Goal: Find specific page/section: Find specific page/section

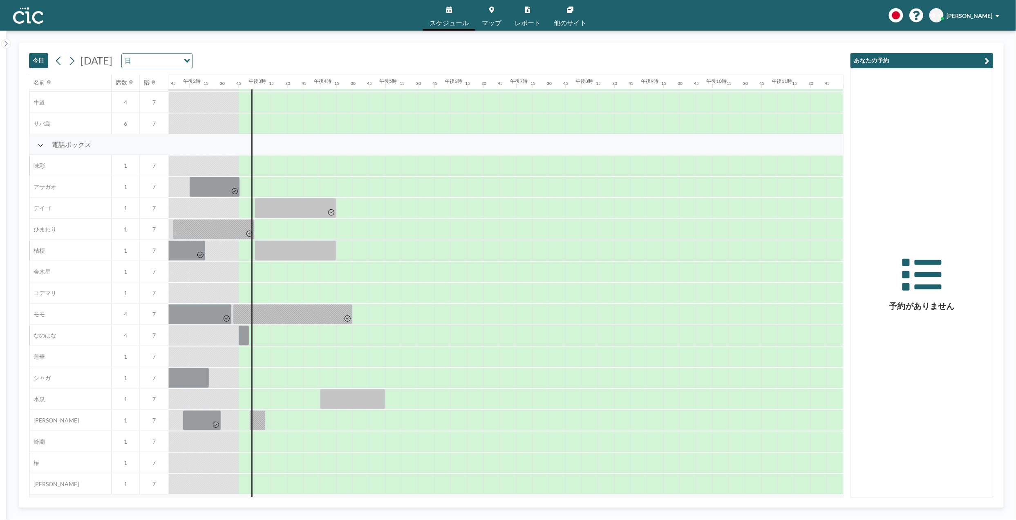
scroll to position [218, 900]
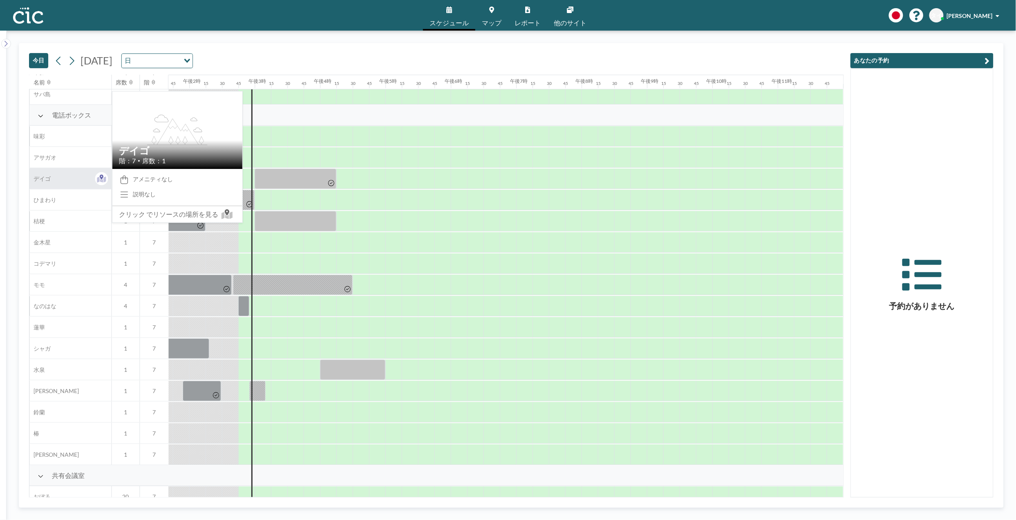
click at [47, 179] on span "デイゴ" at bounding box center [39, 178] width 21 height 7
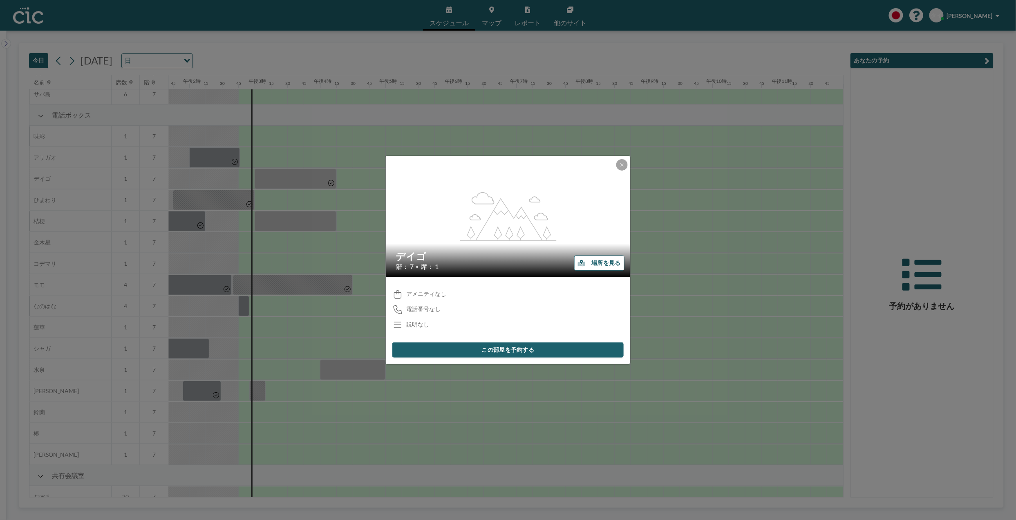
click at [592, 262] on font "場所を見る" at bounding box center [606, 263] width 29 height 8
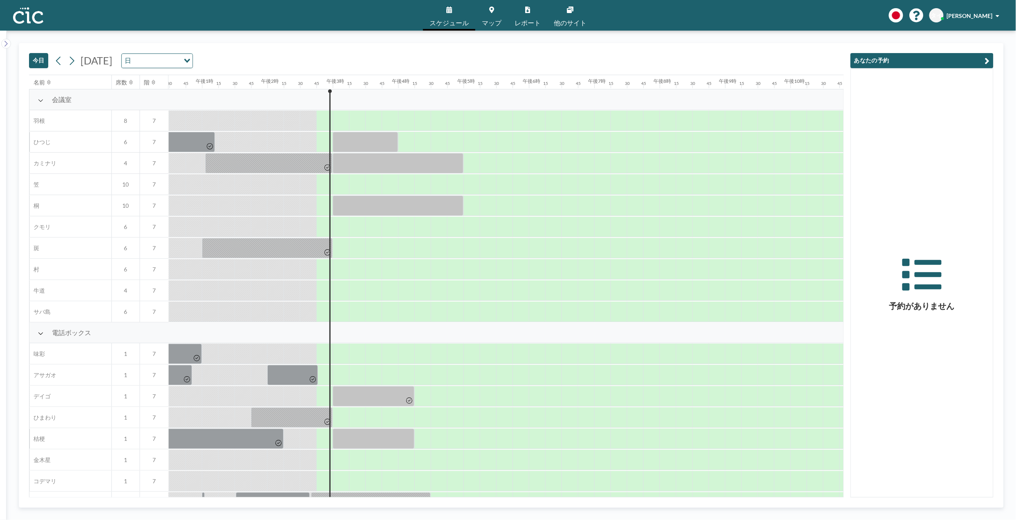
scroll to position [0, 900]
